Goal: Task Accomplishment & Management: Manage account settings

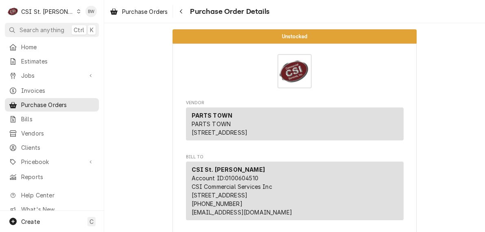
scroll to position [203, 0]
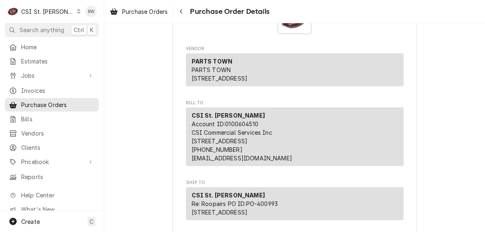
scroll to position [0, 0]
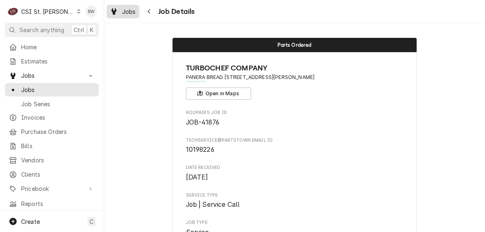
click at [135, 9] on span "Jobs" at bounding box center [129, 11] width 14 height 9
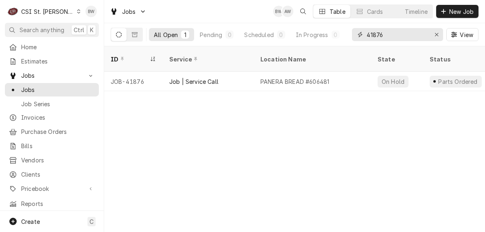
drag, startPoint x: 386, startPoint y: 35, endPoint x: 354, endPoint y: 31, distance: 32.8
click at [355, 33] on div "41876" at bounding box center [397, 34] width 91 height 13
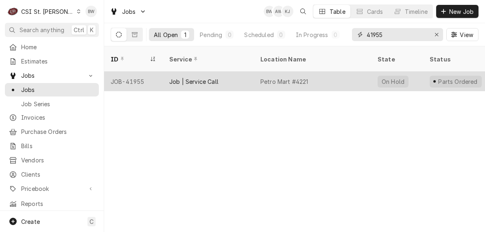
type input "41955"
click at [146, 72] on div "JOB-41955" at bounding box center [133, 82] width 59 height 20
drag, startPoint x: 146, startPoint y: 72, endPoint x: 150, endPoint y: 72, distance: 4.1
click at [149, 72] on div "JOB-41955" at bounding box center [133, 82] width 59 height 20
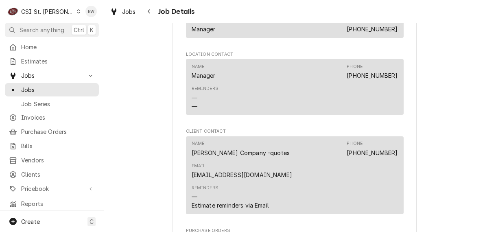
scroll to position [1139, 0]
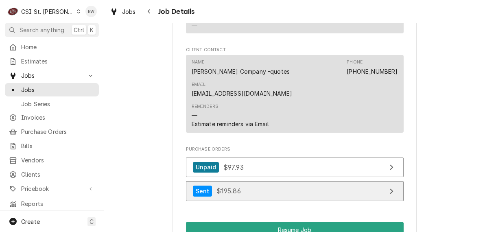
click at [225, 187] on span "$195.86" at bounding box center [228, 191] width 24 height 8
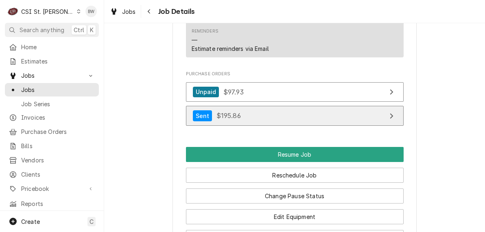
scroll to position [1220, 0]
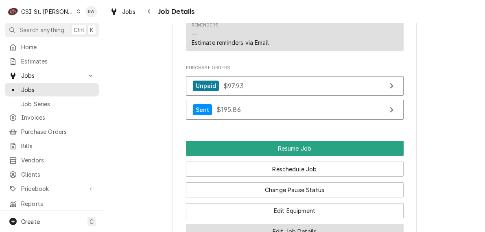
click at [228, 224] on button "Edit Job Details" at bounding box center [295, 231] width 218 height 15
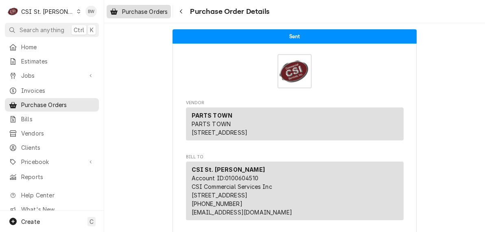
click at [159, 9] on span "Purchase Orders" at bounding box center [145, 11] width 46 height 9
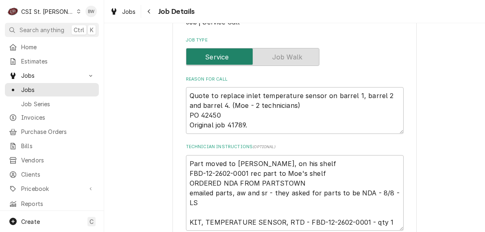
scroll to position [163, 0]
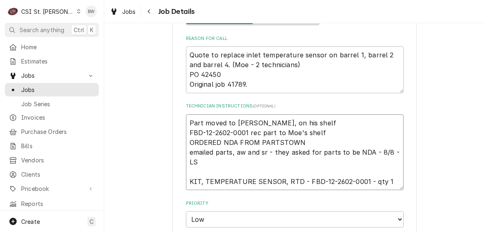
click at [187, 122] on textarea "Part moved to [PERSON_NAME], on his shelf FBD-12-2602-0001 rec part to Moe's sh…" at bounding box center [295, 152] width 218 height 76
type textarea "x"
type textarea "NPart moved to [PERSON_NAME], on his shelf FBD-12-2602-0001 rec part to Moe's s…"
type textarea "x"
type textarea "NePart moved to [PERSON_NAME], on his shelf FBD-12-2602-0001 rec part to Moe's …"
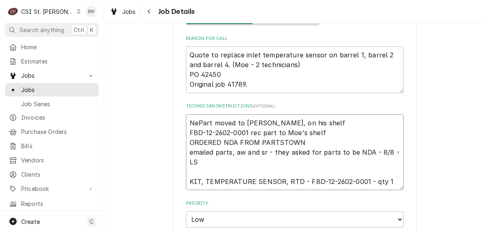
type textarea "x"
type textarea "NeePart moved to Eric G, on his shelf FBD-12-2602-0001 rec part to Moe's shelf …"
type textarea "x"
type textarea "NeedPart moved to Eric G, on his shelf FBD-12-2602-0001 rec part to Moe's shelf…"
type textarea "x"
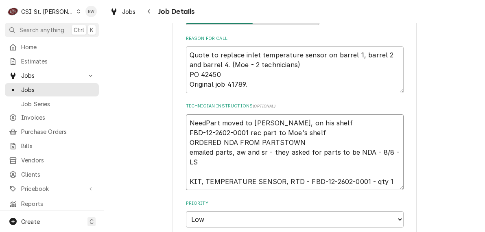
type textarea "NeedsPart moved to Eric G, on his shelf FBD-12-2602-0001 rec part to Moe's shel…"
type textarea "x"
type textarea "Needs Part moved to Eric G, on his shelf FBD-12-2602-0001 rec part to Moe's she…"
type textarea "x"
type textarea "Needs 2Part moved to Eric G, on his shelf FBD-12-2602-0001 rec part to Moe's sh…"
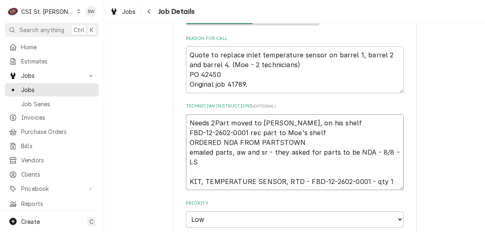
type textarea "x"
type textarea "Needs 2 Part moved to Eric G, on his shelf FBD-12-2602-0001 rec part to Moe's s…"
type textarea "x"
type textarea "Needs 2 mPart moved to Eric G, on his shelf FBD-12-2602-0001 rec part to Moe's …"
type textarea "x"
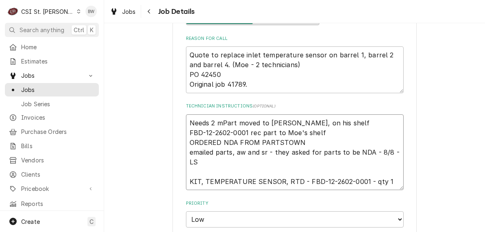
type textarea "Needs 2 moPart moved to Eric G, on his shelf FBD-12-2602-0001 rec part to Moe's…"
type textarea "x"
type textarea "Needs 2 morPart moved to Eric G, on his shelf FBD-12-2602-0001 rec part to Moe'…"
type textarea "x"
type textarea "Needs 2 morePart moved to Eric G, on his shelf FBD-12-2602-0001 rec part to Moe…"
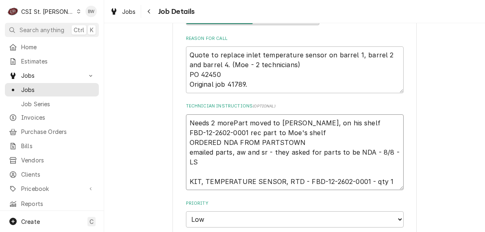
type textarea "x"
type textarea "Needs 2 more,Part moved to Eric G, on his shelf FBD-12-2602-0001 rec part to Mo…"
type textarea "x"
type textarea "Needs 2 more, Part moved to Eric G, on his shelf FBD-12-2602-0001 rec part to M…"
type textarea "x"
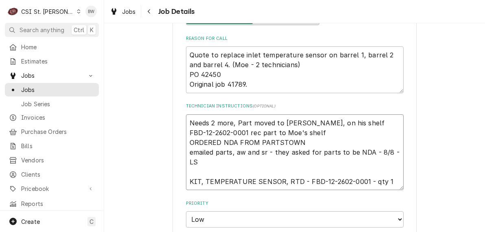
type textarea "Needs 2 more, oPart moved to Eric G, on his shelf FBD-12-2602-0001 rec part to …"
type textarea "x"
type textarea "Needs 2 more, orPart moved to Eric G, on his shelf FBD-12-2602-0001 rec part to…"
type textarea "x"
type textarea "Needs 2 more, ordPart moved to Eric G, on his shelf FBD-12-2602-0001 rec part t…"
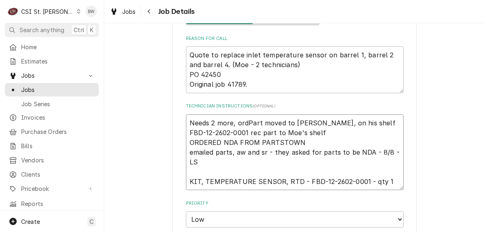
type textarea "x"
type textarea "Needs 2 more, ord Part moved to Eric G, on his shelf FBD-12-2602-0001 rec part …"
type textarea "x"
type textarea "Needs 2 more, ord oPart moved to Eric G, on his shelf FBD-12-2602-0001 rec part…"
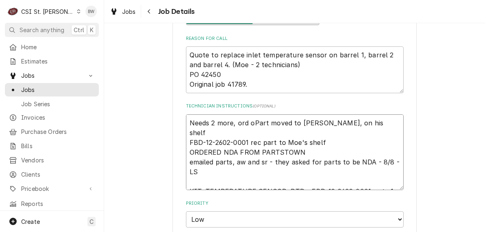
type textarea "x"
type textarea "Needs 2 more, ord orPart moved to Eric G, on his shelf FBD-12-2602-0001 rec par…"
type textarea "x"
type textarea "Needs 2 more, ord ormPart moved to Eric G, on his shelf FBD-12-2602-0001 rec pa…"
type textarea "x"
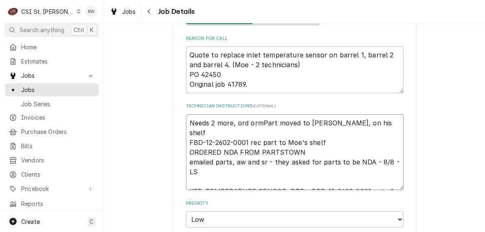
type textarea "Needs 2 more, ord orm Part moved to Eric G, on his shelf FBD-12-2602-0001 rec p…"
type textarea "x"
type textarea "Needs 2 more, ord orm PaPart moved to Eric G, on his shelf FBD-12-2602-0001 rec…"
type textarea "x"
type textarea "Needs 2 more, ord orm ParPart moved to Eric G, on his shelf FBD-12-2602-0001 re…"
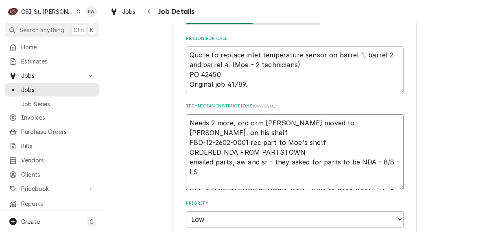
type textarea "x"
type textarea "Needs 2 more, ord orm PartsPart moved to Eric G, on his shelf FBD-12-2602-0001 …"
type textarea "x"
type textarea "Needs 2 more, ord orm PartssPart moved to Eric G, on his shelf FBD-12-2602-0001…"
type textarea "x"
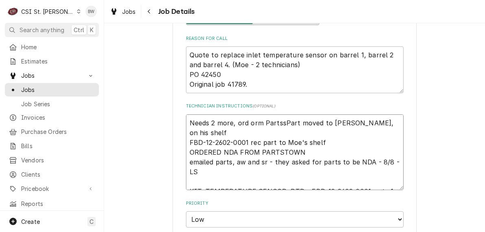
type textarea "Needs 2 more, ord orm PartsstPart moved to Eric G, on his shelf FBD-12-2602-000…"
type textarea "x"
type textarea "Needs 2 more, ord orm PartsstoPart moved to Eric G, on his shelf FBD-12-2602-00…"
type textarea "x"
type textarea "Needs 2 more, ord orm PartsstowPart moved to Eric G, on his shelf FBD-12-2602-0…"
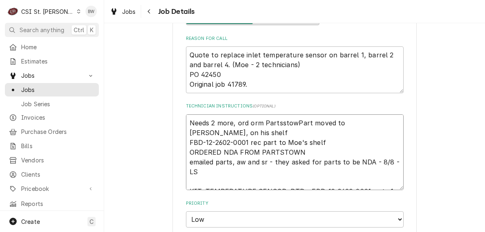
type textarea "x"
type textarea "Needs 2 more, ord orm PartsstownPart moved to Eric G, on his shelf FBD-12-2602-…"
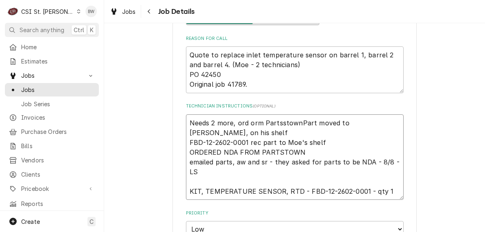
type textarea "x"
type textarea "Needs 2 more, ord orm Partsstown Part moved to Eric G, on his shelf FBD-12-2602…"
type textarea "x"
type textarea "Needs 2 more, ord orm Partsstown NPart moved to Eric G, on his shelf FBD-12-260…"
type textarea "x"
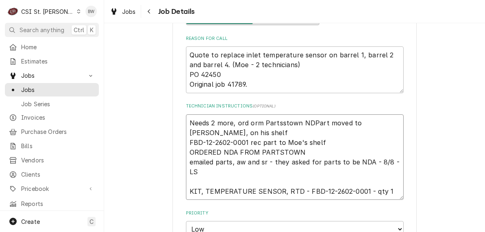
type textarea "Needs 2 more, ord orm Partsstown NDAPart moved to Eric G, on his shelf FBD-12-2…"
type textarea "x"
type textarea "Needs 2 more, ord orm Partsstown NDA Part moved to Eric G, on his shelf FBD-12-…"
type textarea "x"
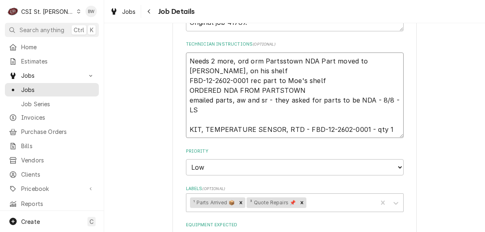
scroll to position [184, 0]
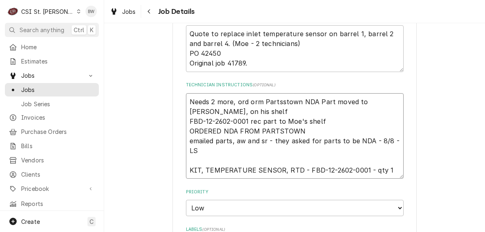
type textarea "Needs 2 more, ord orm Partsstown NDA Part moved to Eric G, on his shelf FBD-12-…"
type textarea "x"
type textarea "Needs 2 more, ord orm Partsstown NDA POPart moved to Eric G, on his shelf FBD-1…"
type textarea "x"
type textarea "Needs 2 more, ord orm Partsstown NDA PO Part moved to Eric G, on his shelf FBD-…"
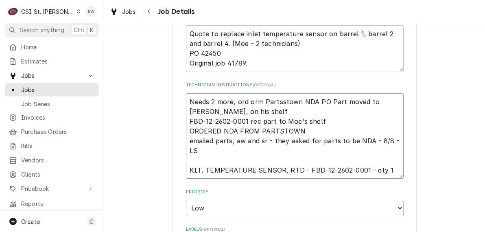
type textarea "x"
type textarea "Needs 2 more, ord orm Partsstown NDA PO 1Part moved to Eric G, on his shelf FBD…"
type textarea "x"
type textarea "Needs 2 more, ord orm Partsstown NDA PO Part moved to Eric G, on his shelf FBD-…"
type textarea "x"
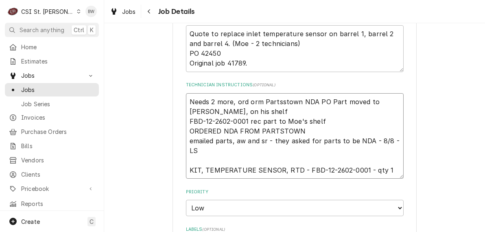
type textarea "Needs 2 more, ord orm Partsstown NDA PO 4Part moved to Eric G, on his shelf FBD…"
type textarea "x"
type textarea "Needs 2 more, ord orm Partsstown NDA PO 40Part moved to Eric G, on his shelf FB…"
type textarea "x"
type textarea "Needs 2 more, ord orm Partsstown NDA PO 401Part moved to Eric G, on his shelf F…"
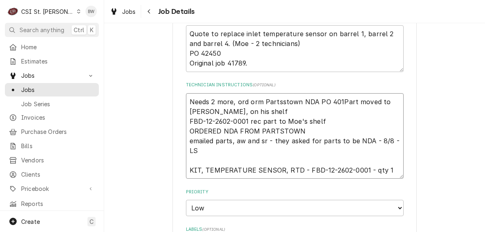
type textarea "x"
type textarea "Needs 2 more, ord orm Partsstown NDA PO 4010Part moved to Eric G, on his shelf …"
type textarea "x"
type textarea "Needs 2 more, ord orm Partsstown NDA PO 40100Part moved to Eric G, on his shelf…"
type textarea "x"
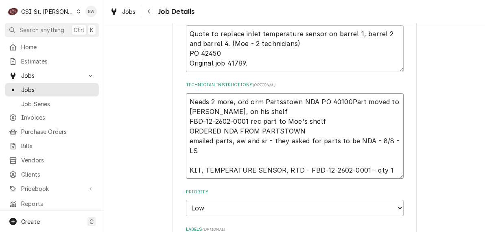
type textarea "Needs 2 more, ord orm Partsstown NDA PO 401008Part moved to Eric G, on his shel…"
type textarea "x"
type textarea "Needs 2 more, ord orm Partsstown NDA PO 401008 Part moved to Eric G, on his she…"
type textarea "x"
type textarea "Needs 2 more, ord om Partsstown NDA PO 401008 Part moved to Eric G, on his shel…"
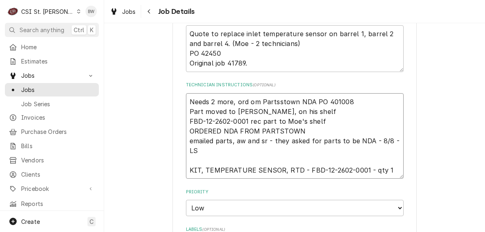
type textarea "x"
type textarea "Needs 2 more, ord m Partsstown NDA PO 401008 Part moved to Eric G, on his shelf…"
type textarea "x"
type textarea "Needs 2 more, ord fm Partsstown NDA PO 401008 Part moved to Eric G, on his shel…"
type textarea "x"
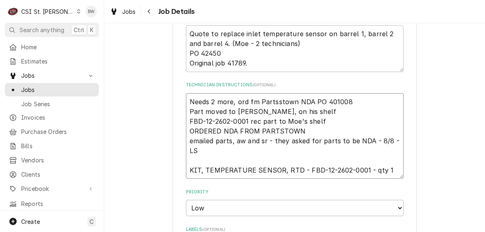
type textarea "Needs 2 more, ord frm Partsstown NDA PO 401008 Part moved to Eric G, on his she…"
type textarea "x"
type textarea "Needs 2 more, ord from Partsstown NDA PO 401008 Part moved to Eric G, on his sh…"
type textarea "x"
type textarea "Needs 2 more, ord from Partstown NDA PO 401008 Part moved to Eric G, on his she…"
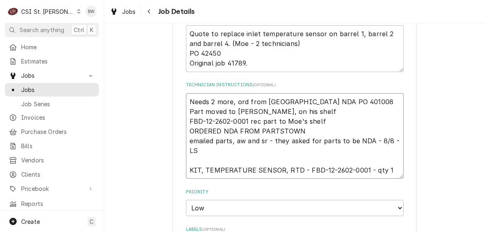
type textarea "x"
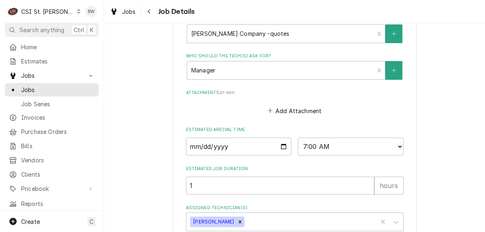
scroll to position [509, 0]
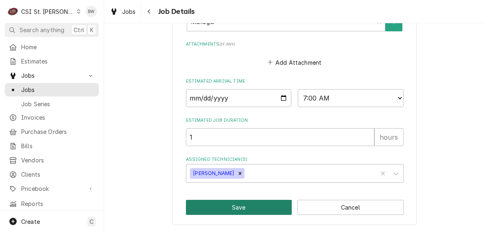
type textarea "Needs 2 more, ord from Partstown NDA PO 401008 Part moved to Eric G, on his she…"
click at [231, 204] on button "Save" at bounding box center [239, 207] width 106 height 15
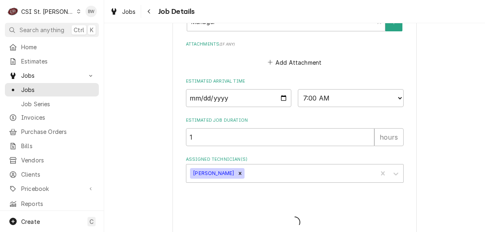
type textarea "x"
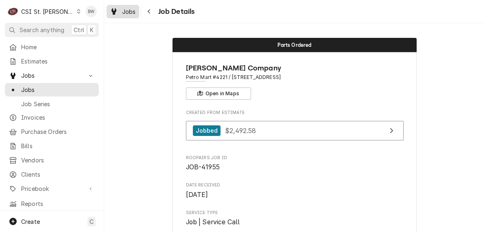
click at [132, 12] on span "Jobs" at bounding box center [129, 11] width 14 height 9
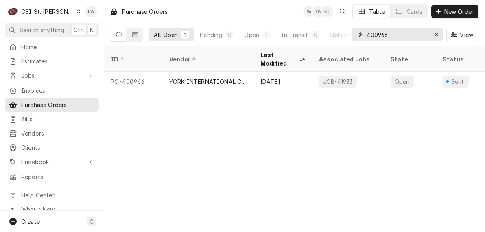
drag, startPoint x: 389, startPoint y: 35, endPoint x: 360, endPoint y: 35, distance: 28.9
click at [360, 35] on div "400966" at bounding box center [397, 34] width 91 height 13
type input "42311"
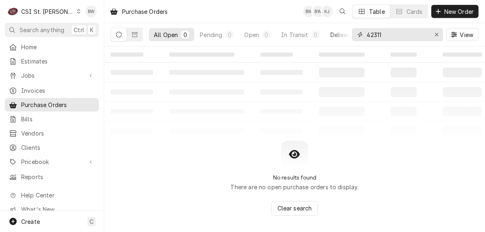
drag, startPoint x: 384, startPoint y: 35, endPoint x: 343, endPoint y: 32, distance: 41.6
click at [346, 32] on div "All Open 0 Pending 0 Open 0 In Transit 0 Delivered 0 Stocked 0 42311 View" at bounding box center [295, 34] width 368 height 23
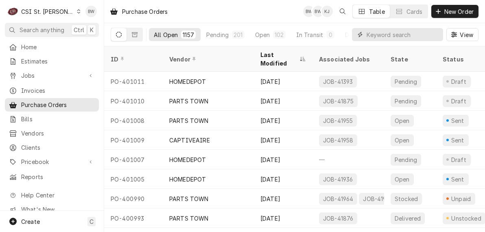
click at [379, 37] on input "Dynamic Content Wrapper" at bounding box center [403, 34] width 72 height 13
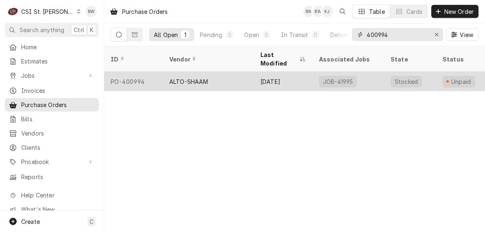
type input "400994"
click at [144, 72] on div "PO-400994" at bounding box center [133, 82] width 59 height 20
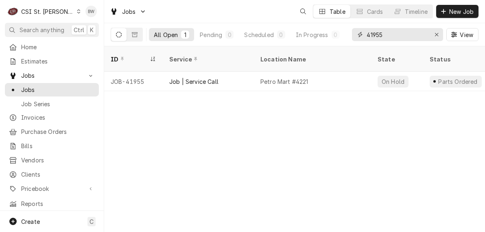
drag, startPoint x: 392, startPoint y: 37, endPoint x: 354, endPoint y: 35, distance: 38.7
click at [354, 35] on div "41955" at bounding box center [397, 34] width 91 height 13
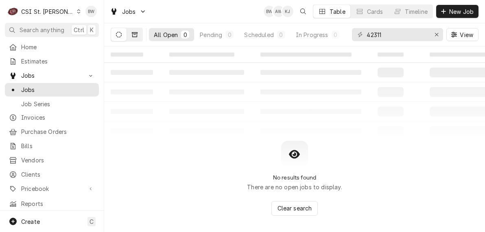
click at [133, 37] on icon "Dynamic Content Wrapper" at bounding box center [135, 34] width 6 height 5
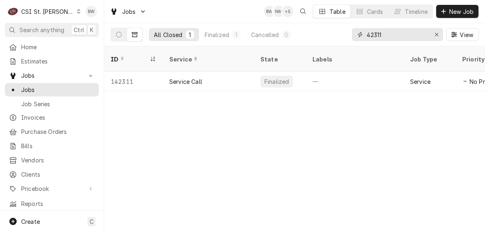
drag, startPoint x: 395, startPoint y: 33, endPoint x: 347, endPoint y: 30, distance: 47.7
click at [347, 30] on div "All Closed 1 Finalized 1 Cancelled 0 42311 View" at bounding box center [295, 34] width 368 height 23
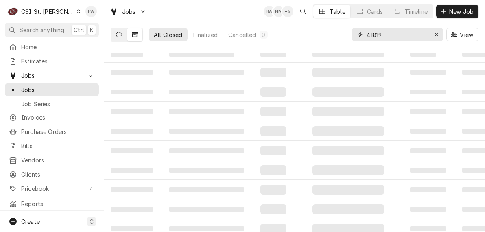
type input "41819"
click at [116, 32] on icon "Dynamic Content Wrapper" at bounding box center [119, 35] width 6 height 6
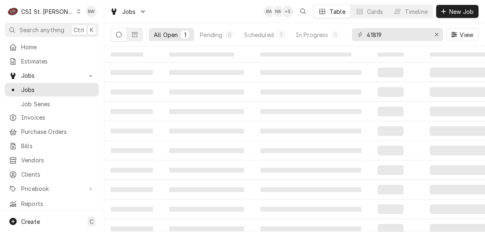
click at [120, 37] on button "Dynamic Content Wrapper" at bounding box center [118, 34] width 15 height 13
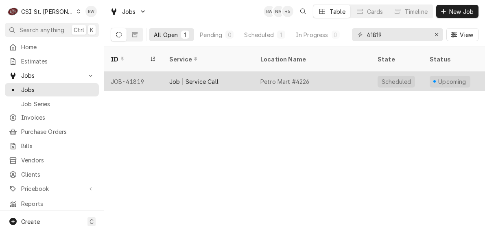
click at [130, 74] on div "JOB-41819" at bounding box center [133, 82] width 59 height 20
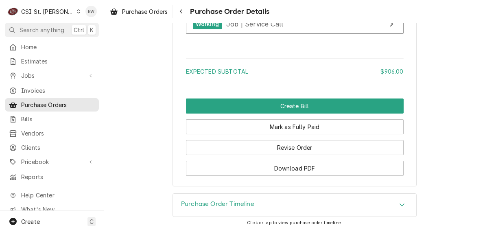
scroll to position [973, 0]
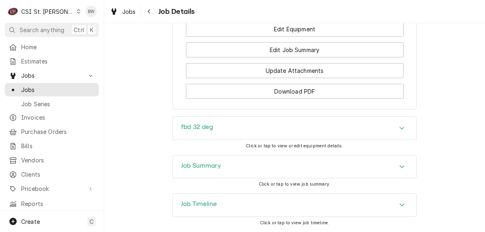
scroll to position [1248, 0]
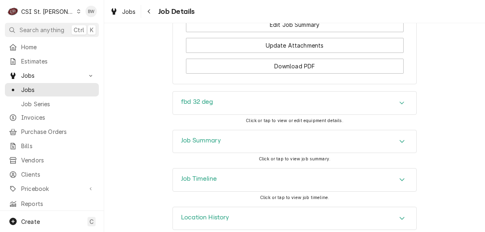
click at [184, 137] on h3 "Job Summary" at bounding box center [201, 141] width 40 height 8
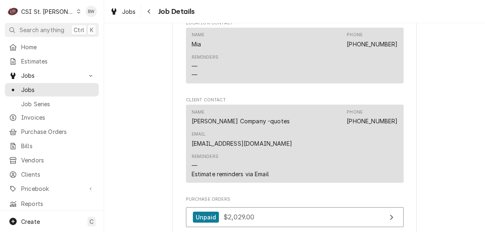
scroll to position [922, 0]
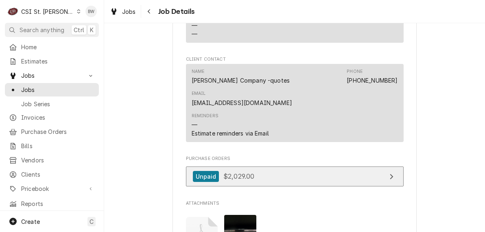
click at [227, 172] on span "$2,029.00" at bounding box center [238, 176] width 31 height 8
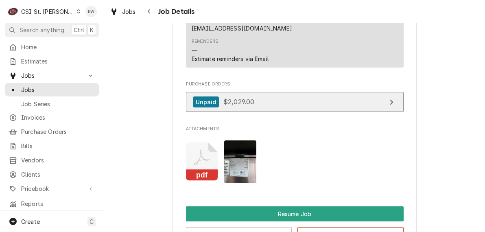
scroll to position [1003, 0]
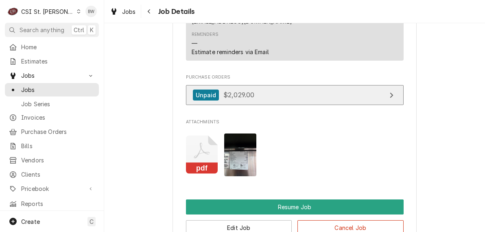
click at [242, 91] on span "$2,029.00" at bounding box center [238, 95] width 31 height 8
click at [226, 91] on span "$2,029.00" at bounding box center [238, 95] width 31 height 8
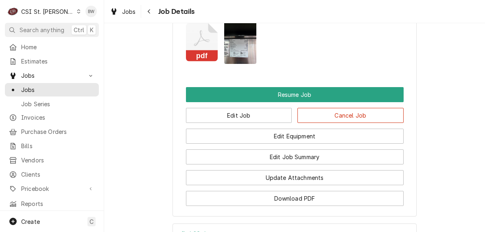
scroll to position [1125, 0]
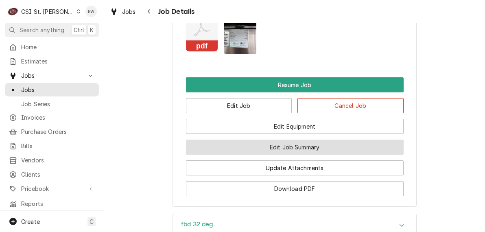
click at [239, 140] on button "Edit Job Summary" at bounding box center [295, 147] width 218 height 15
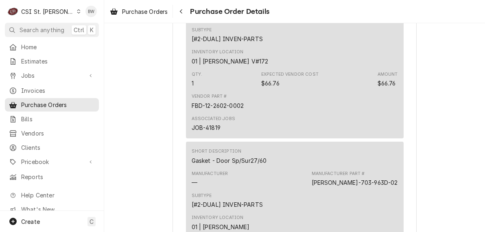
scroll to position [936, 0]
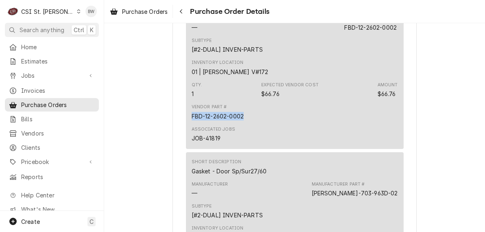
drag, startPoint x: 244, startPoint y: 142, endPoint x: 181, endPoint y: 143, distance: 63.1
click at [181, 143] on div "Vendor PARTS TOWN PARTS TOWN 1200 N Greenbriar Drive Addison, IL 60101 Bill To …" at bounding box center [294, 235] width 244 height 2254
drag, startPoint x: 181, startPoint y: 143, endPoint x: 203, endPoint y: 143, distance: 22.8
copy div "FBD-12-2602-0002"
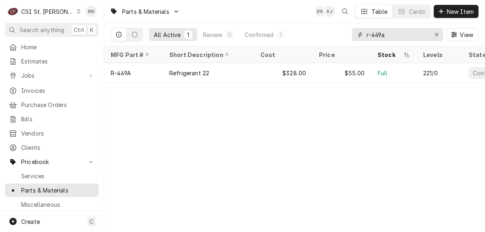
drag, startPoint x: 396, startPoint y: 36, endPoint x: 351, endPoint y: 37, distance: 44.8
click at [351, 37] on div "All Active 1 Review 0 Confirmed 1 r-449a View" at bounding box center [295, 34] width 368 height 23
paste input "FBD-12-2602-0002"
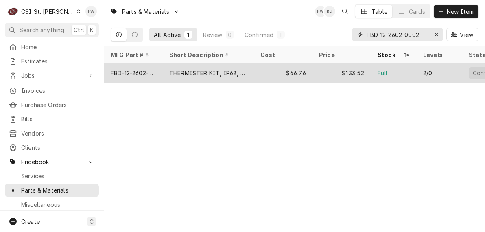
type input "FBD-12-2602-0002"
click at [169, 72] on div "THERMISTER KIT, IP68, 58"" at bounding box center [208, 73] width 78 height 9
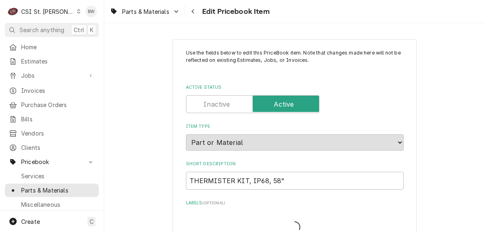
type textarea "x"
click at [269, 15] on div "Parts & Materials Edit Pricebook Item" at bounding box center [294, 11] width 381 height 23
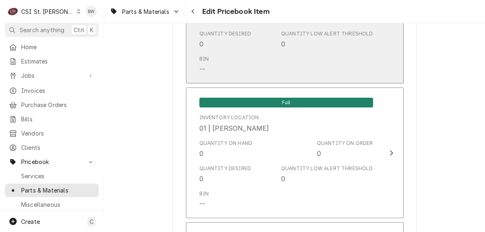
scroll to position [3372, 0]
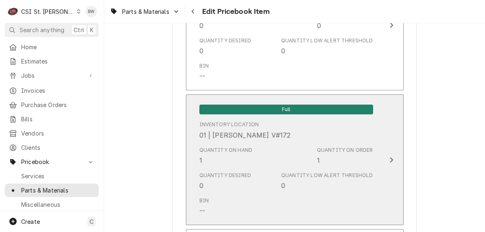
click at [214, 155] on div "Quantity on Hand 1" at bounding box center [225, 155] width 53 height 19
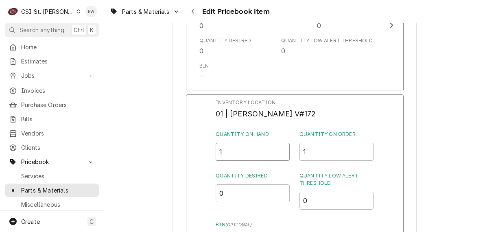
drag, startPoint x: 227, startPoint y: 146, endPoint x: 210, endPoint y: 145, distance: 17.1
click at [210, 145] on div "Inventory Location 01 | [PERSON_NAME] V#172 Quantity on Hand 1 Quantity on Orde…" at bounding box center [295, 200] width 218 height 212
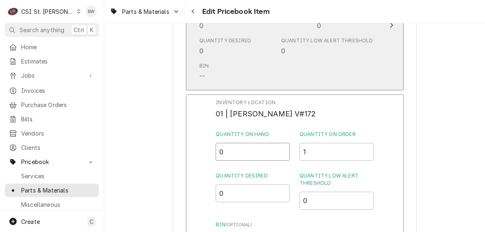
type input "0"
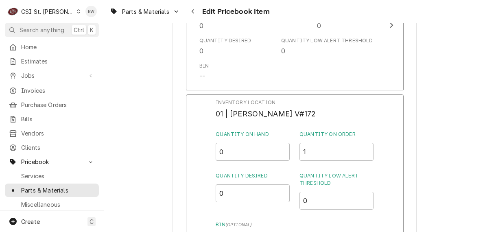
scroll to position [1216, 0]
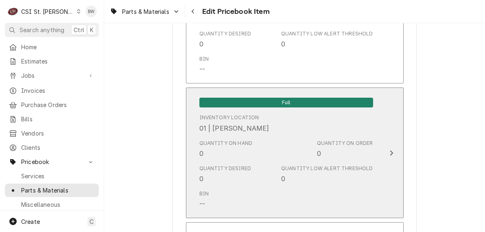
click at [213, 154] on div "Quantity on Hand 0" at bounding box center [225, 149] width 53 height 19
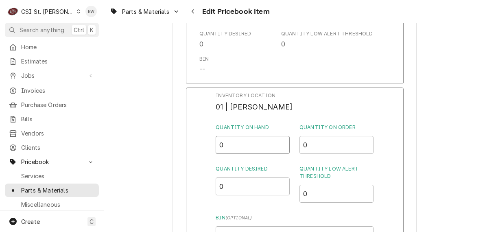
drag, startPoint x: 226, startPoint y: 145, endPoint x: 213, endPoint y: 144, distance: 13.0
click at [213, 144] on div "Inventory Location 01 | ERIC GUARD Quantity on Hand 0 Quantity on Order 0 Quant…" at bounding box center [295, 193] width 218 height 212
type input "1"
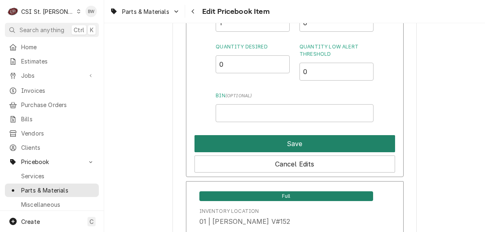
click at [239, 137] on button "Save" at bounding box center [294, 143] width 201 height 17
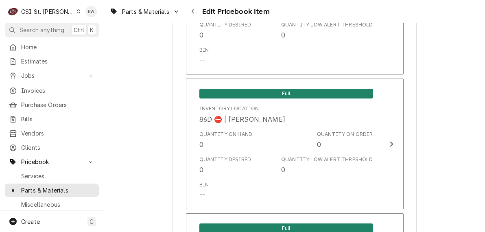
scroll to position [7119, 0]
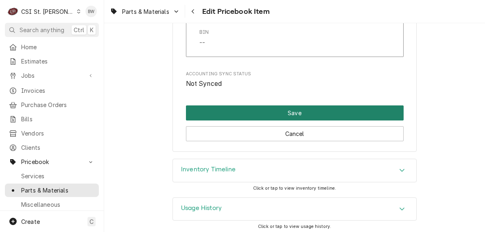
click at [239, 110] on button "Save" at bounding box center [295, 112] width 218 height 15
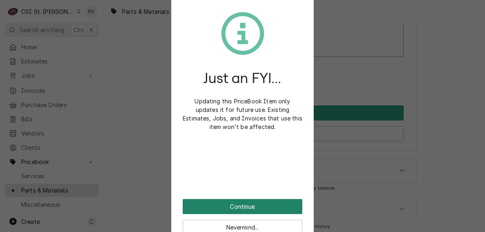
click at [236, 204] on button "Continue" at bounding box center [243, 206] width 120 height 15
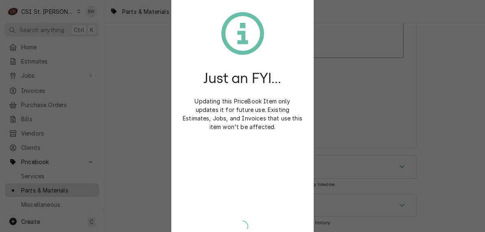
scroll to position [7115, 0]
type textarea "x"
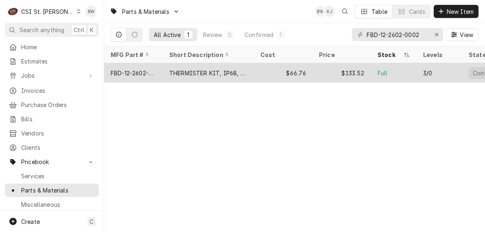
click at [166, 73] on div "THERMISTER KIT, IP68, 58"" at bounding box center [208, 73] width 91 height 20
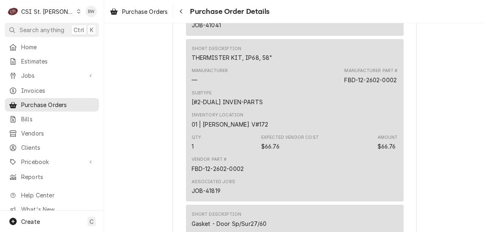
scroll to position [895, 0]
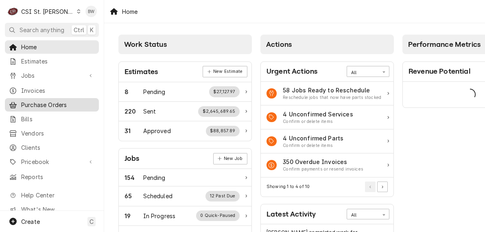
click at [39, 103] on span "Purchase Orders" at bounding box center [58, 104] width 74 height 9
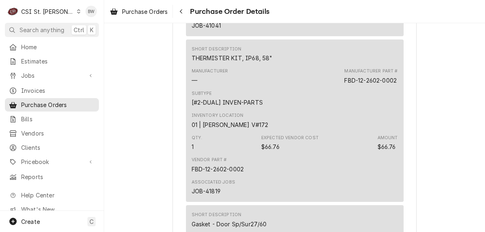
scroll to position [895, 0]
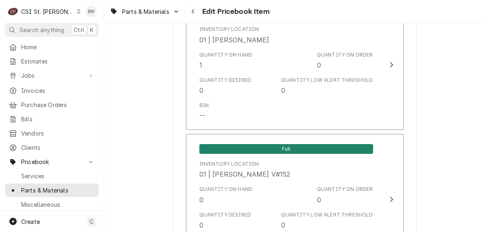
scroll to position [1343, 0]
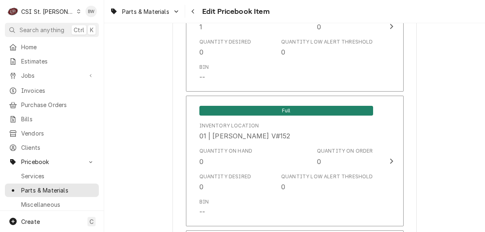
type textarea "x"
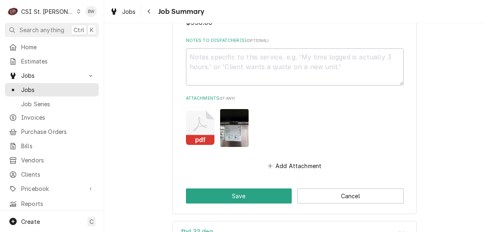
scroll to position [1489, 0]
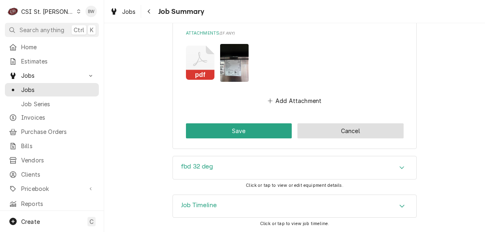
click at [322, 133] on button "Cancel" at bounding box center [350, 130] width 106 height 15
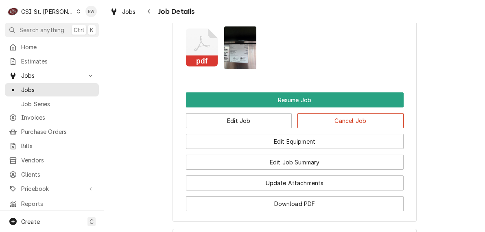
scroll to position [1139, 0]
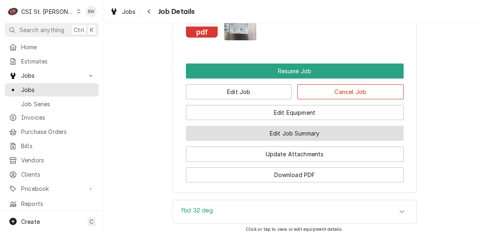
click at [277, 126] on button "Edit Job Summary" at bounding box center [295, 133] width 218 height 15
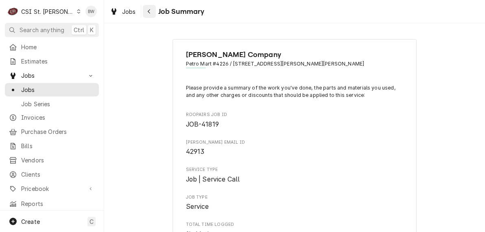
click at [150, 15] on div "Navigate back" at bounding box center [149, 11] width 8 height 8
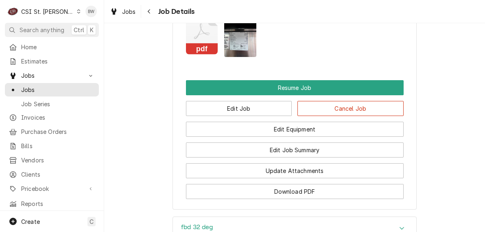
scroll to position [1139, 0]
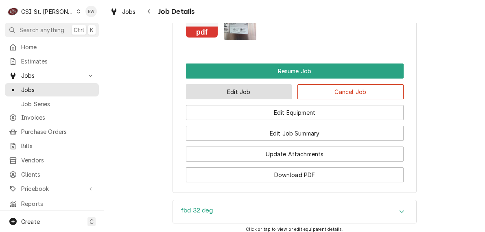
click at [255, 84] on button "Edit Job" at bounding box center [239, 91] width 106 height 15
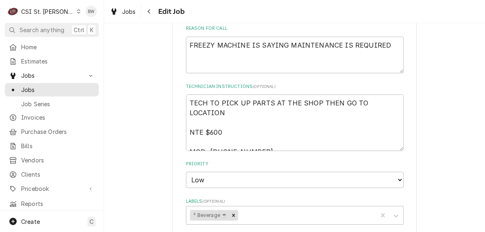
scroll to position [488, 0]
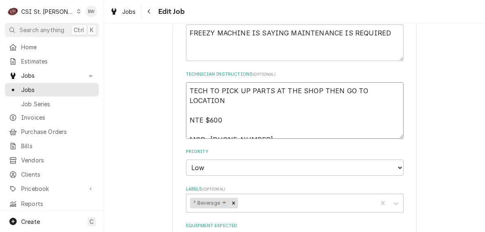
click at [186, 90] on textarea "TECH TO PICK UP PARTS AT THE SHOP THEN GO TO LOCATION NTE $600 MOD- [PHONE_NUMB…" at bounding box center [295, 110] width 218 height 56
type textarea "x"
type textarea "PTECH TO PICK UP PARTS AT THE SHOP THEN GO TO LOCATION NTE $600 MOD- 314-897-54…"
type textarea "x"
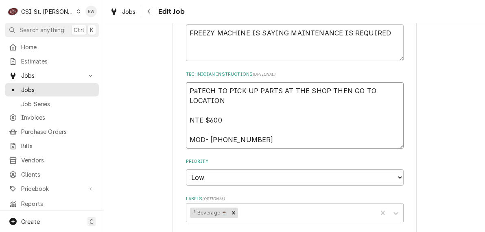
type textarea "ParTECH TO PICK UP PARTS AT THE SHOP THEN GO TO LOCATION NTE $600 MOD- 314-897-…"
type textarea "x"
type textarea "PartTECH TO PICK UP PARTS AT THE SHOP THEN GO TO LOCATION NTE $600 MOD- 314-897…"
type textarea "x"
type textarea "Part TECH TO PICK UP PARTS AT THE SHOP THEN GO TO LOCATION NTE $600 MOD- 314-89…"
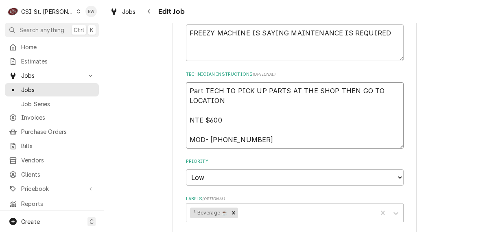
type textarea "x"
type textarea "Part moTECH TO PICK UP PARTS AT THE SHOP THEN GO TO LOCATION NTE $600 MOD- 314-…"
type textarea "x"
type textarea "Part movTECH TO PICK UP PARTS AT THE SHOP THEN GO TO LOCATION NTE $600 MOD- 314…"
type textarea "x"
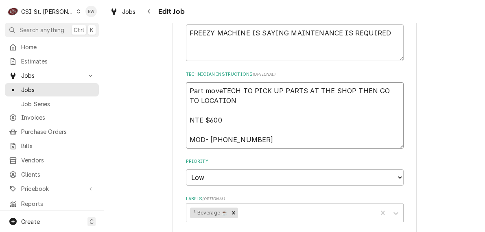
type textarea "Part movedTECH TO PICK UP PARTS AT THE SHOP THEN GO TO LOCATION NTE $600 MOD- 3…"
type textarea "x"
type textarea "Part moveddTECH TO PICK UP PARTS AT THE SHOP THEN GO TO LOCATION NTE $600 MOD- …"
type textarea "x"
type textarea "Part movedd TECH TO PICK UP PARTS AT THE SHOP THEN GO TO LOCATION NTE $600 MOD-…"
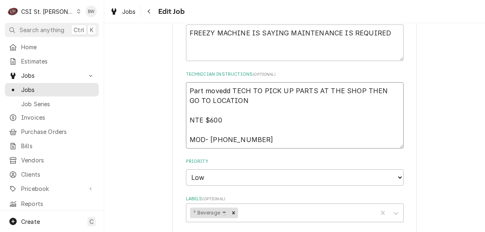
type textarea "x"
type textarea "Part movedd tTECH TO PICK UP PARTS AT THE SHOP THEN GO TO LOCATION NTE $600 MOD…"
type textarea "x"
type textarea "Part movedd toTECH TO PICK UP PARTS AT THE SHOP THEN GO TO LOCATION NTE $600 MO…"
type textarea "x"
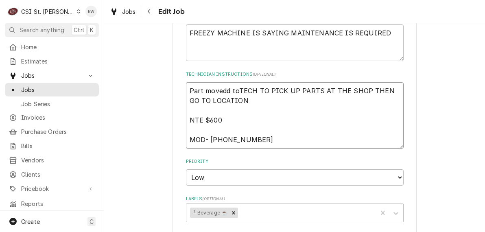
type textarea "Part movedd to TECH TO PICK UP PARTS AT THE SHOP THEN GO TO LOCATION NTE $600 M…"
type textarea "x"
type textarea "Part movedd to ErTECH TO PICK UP PARTS AT THE SHOP THEN GO TO LOCATION NTE $600…"
type textarea "x"
type textarea "Part movedd to EriTECH TO PICK UP PARTS AT THE SHOP THEN GO TO LOCATION NTE $60…"
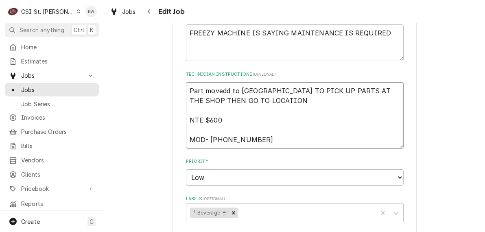
type textarea "x"
type textarea "Part movedd to EricTECH TO PICK UP PARTS AT THE SHOP THEN GO TO LOCATION NTE $6…"
type textarea "x"
type textarea "Part movedd to Eric gTECH TO PICK UP PARTS AT THE SHOP THEN GO TO LOCATION NTE …"
type textarea "x"
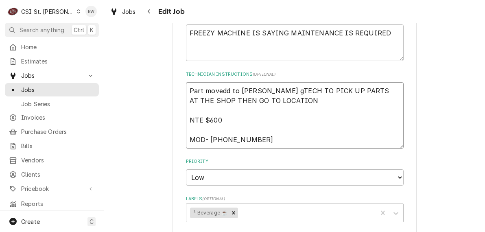
type textarea "Part movedd to Eric g TECH TO PICK UP PARTS AT THE SHOP THEN GO TO LOCATION NTE…"
type textarea "x"
type textarea "Part movedd to Eric g oTECH TO PICK UP PARTS AT THE SHOP THEN GO TO LOCATION NT…"
type textarea "x"
type textarea "Part movedd to Eric g onTECH TO PICK UP PARTS AT THE SHOP THEN GO TO LOCATION N…"
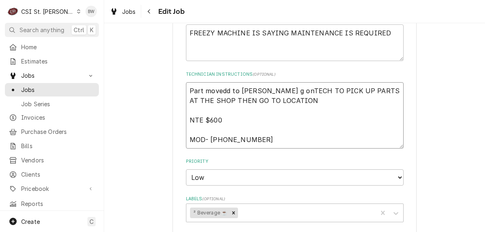
type textarea "x"
type textarea "Part movedd to Eric g on TECH TO PICK UP PARTS AT THE SHOP THEN GO TO LOCATION …"
type textarea "x"
type textarea "Part movedd to Eric g on hTECH TO PICK UP PARTS AT THE SHOP THEN GO TO LOCATION…"
type textarea "x"
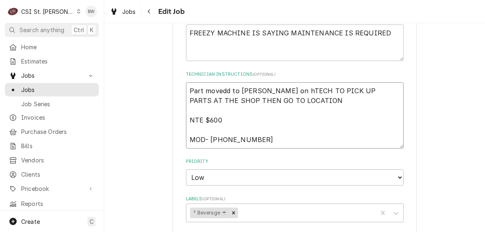
type textarea "Part movedd to Eric g on hiTECH TO PICK UP PARTS AT THE SHOP THEN GO TO LOCATIO…"
type textarea "x"
type textarea "Part movedd to Eric g on hisTECH TO PICK UP PARTS AT THE SHOP THEN GO TO LOCATI…"
type textarea "x"
type textarea "Part movedd to Eric g on hissTECH TO PICK UP PARTS AT THE SHOP THEN GO TO LOCAT…"
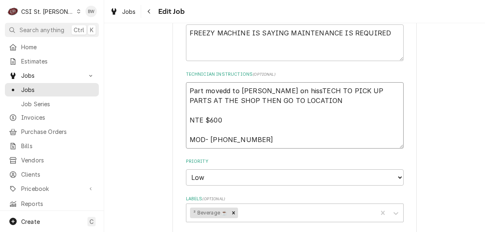
type textarea "x"
type textarea "Part movedd to Eric g on hisshTECH TO PICK UP PARTS AT THE SHOP THEN GO TO LOCA…"
type textarea "x"
type textarea "Part movedd to Eric g on hissheTECH TO PICK UP PARTS AT THE SHOP THEN GO TO LOC…"
type textarea "x"
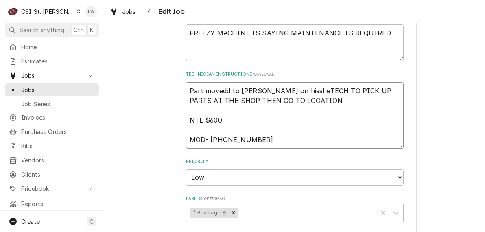
type textarea "Part movedd to Eric g on hisshelTECH TO PICK UP PARTS AT THE SHOP THEN GO TO LO…"
type textarea "x"
type textarea "Part movedd to Eric g on hisshelfTECH TO PICK UP PARTS AT THE SHOP THEN GO TO L…"
type textarea "x"
type textarea "Part movedd to Eric g on hisshelf TECH TO PICK UP PARTS AT THE SHOP THEN GO TO …"
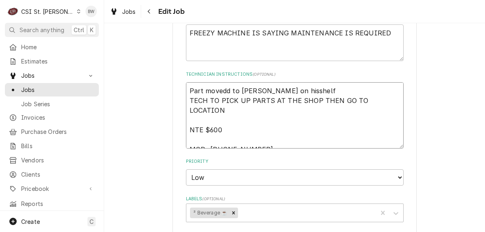
click at [275, 92] on textarea "Part movedd to Eric g on hisshelf TECH TO PICK UP PARTS AT THE SHOP THEN GO TO …" at bounding box center [295, 115] width 218 height 66
type textarea "x"
type textarea "Part movedd to Eric g on his shelf TECH TO PICK UP PARTS AT THE SHOP THEN GO TO…"
type textarea "x"
click at [225, 89] on textarea "Part movedd to Eric g on his shelf TECH TO PICK UP PARTS AT THE SHOP THEN GO TO…" at bounding box center [295, 115] width 218 height 66
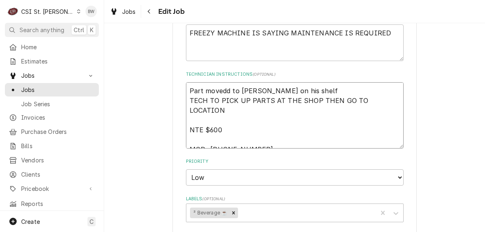
type textarea "Part moved to [PERSON_NAME] on his shelf TECH TO PICK UP PARTS AT THE SHOP THEN…"
type textarea "x"
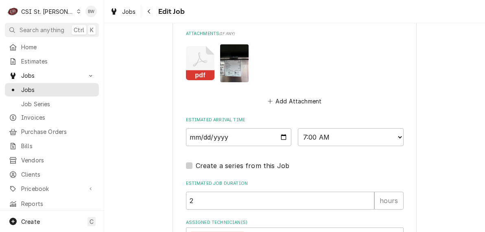
scroll to position [918, 0]
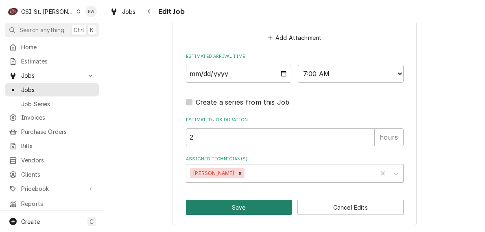
type textarea "Part moved to [PERSON_NAME] on his shelf TECH TO PICK UP PARTS AT THE SHOP THEN…"
click at [215, 201] on button "Save" at bounding box center [239, 207] width 106 height 15
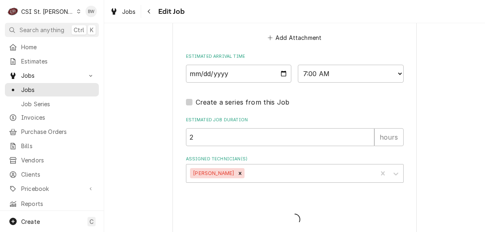
type textarea "x"
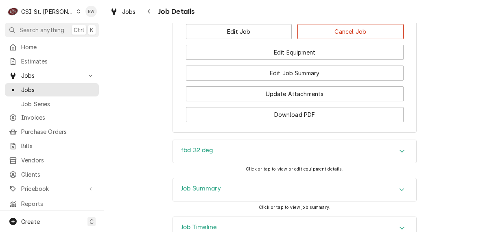
scroll to position [1257, 0]
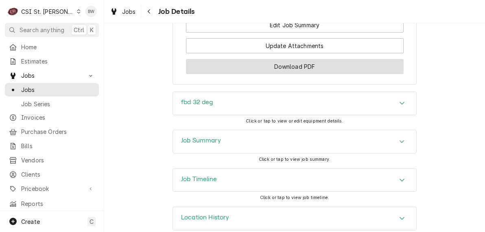
click at [242, 59] on button "Download PDF" at bounding box center [295, 66] width 218 height 15
